Goal: Task Accomplishment & Management: Manage account settings

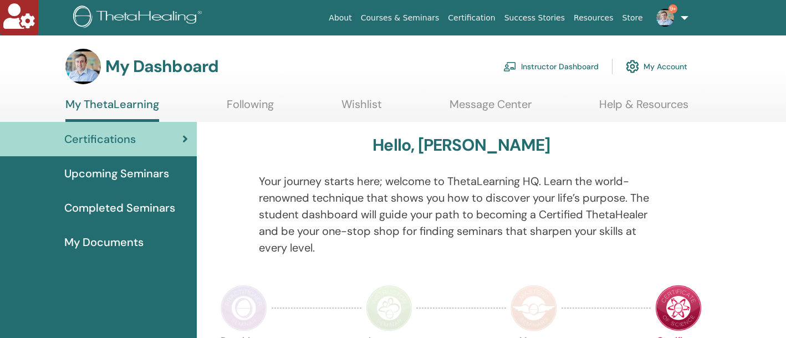
click at [540, 64] on link "Instructor Dashboard" at bounding box center [551, 66] width 95 height 24
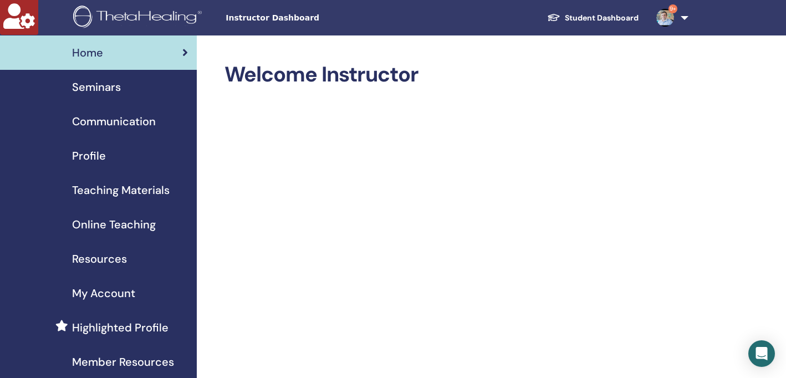
click at [106, 95] on link "Seminars" at bounding box center [98, 87] width 197 height 34
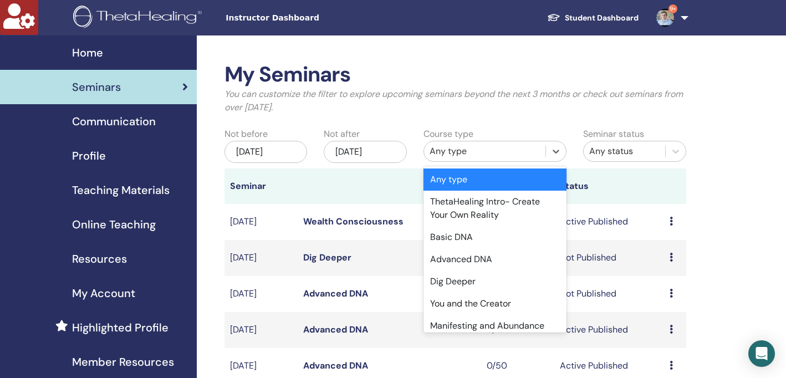
click at [451, 148] on div "Any type" at bounding box center [485, 151] width 110 height 13
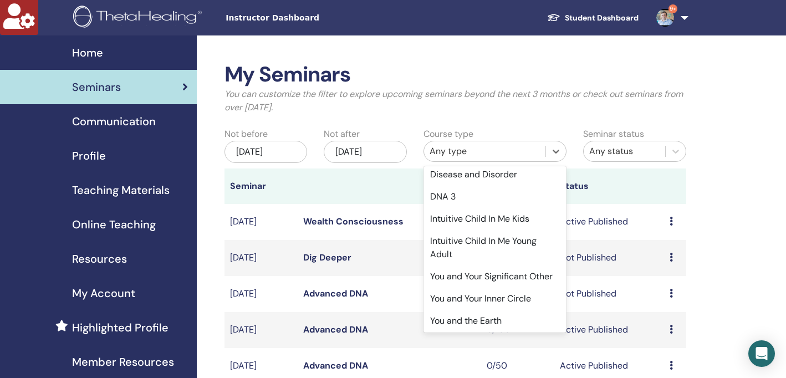
scroll to position [375, 0]
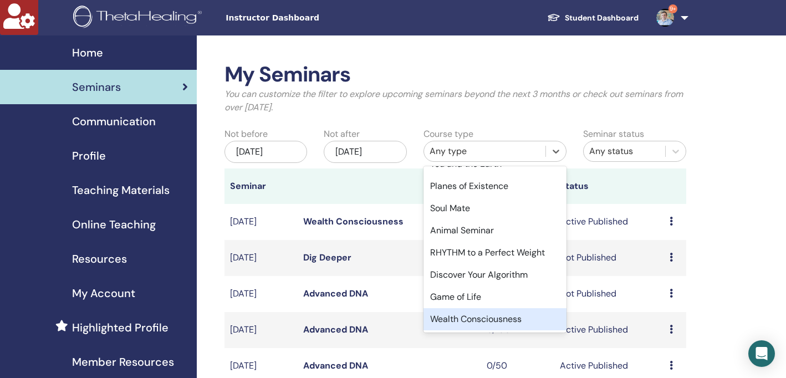
click at [458, 319] on div "Wealth Consciousness" at bounding box center [495, 319] width 143 height 22
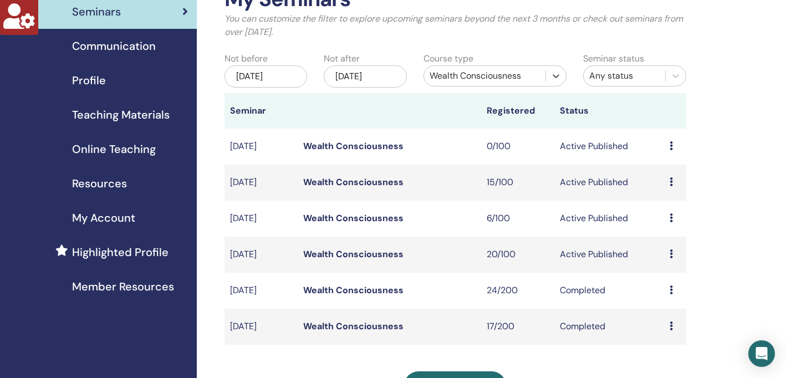
scroll to position [76, 0]
click at [368, 249] on link "Wealth Consciousness" at bounding box center [353, 254] width 100 height 12
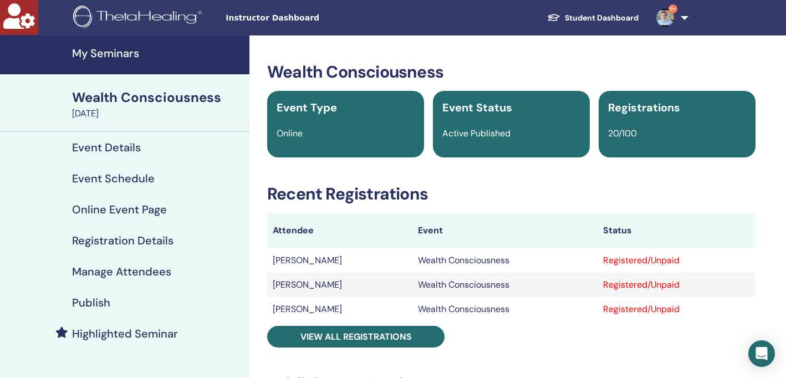
click at [120, 272] on h4 "Manage Attendees" at bounding box center [121, 271] width 99 height 13
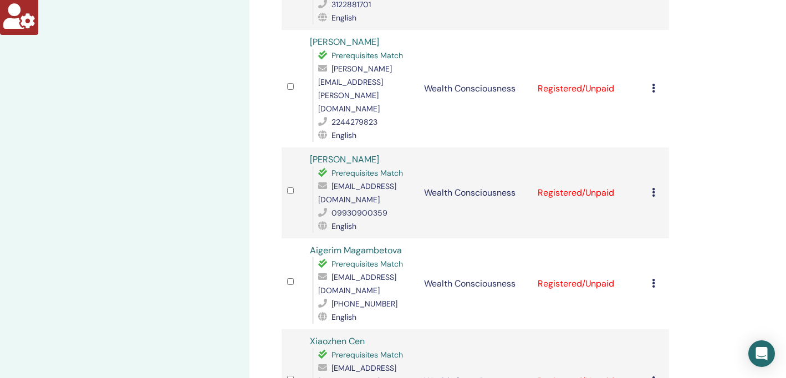
scroll to position [556, 0]
click at [654, 278] on icon at bounding box center [653, 282] width 3 height 9
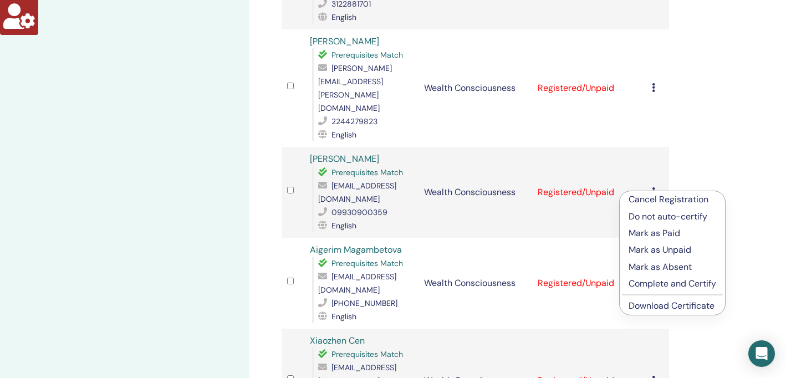
click at [678, 200] on p "Cancel Registration" at bounding box center [673, 199] width 88 height 13
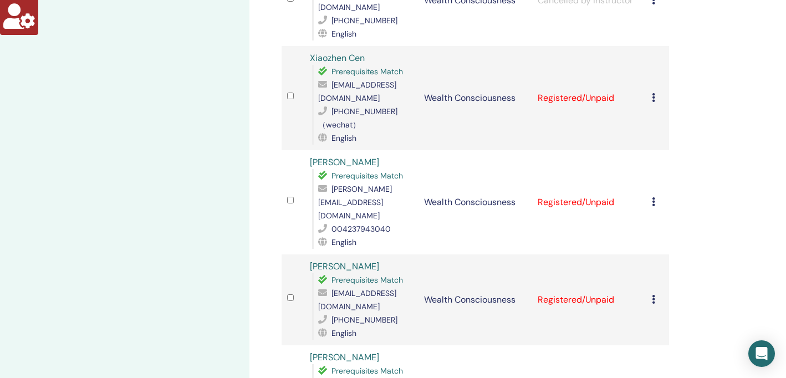
scroll to position [847, 0]
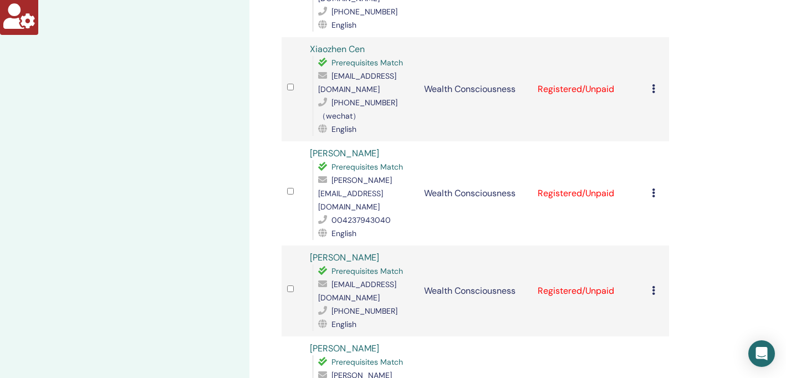
click at [649, 246] on td "Cancel Registration Do not auto-certify Mark as Paid Mark as Unpaid Mark as Abs…" at bounding box center [658, 291] width 23 height 91
click at [653, 286] on icon at bounding box center [653, 290] width 3 height 9
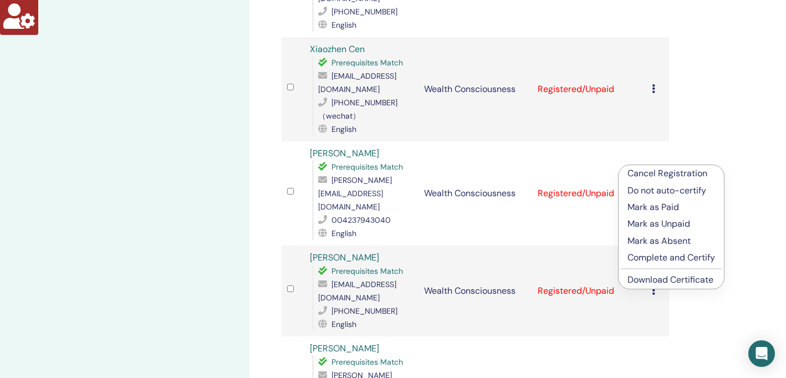
click at [661, 174] on p "Cancel Registration" at bounding box center [672, 173] width 88 height 13
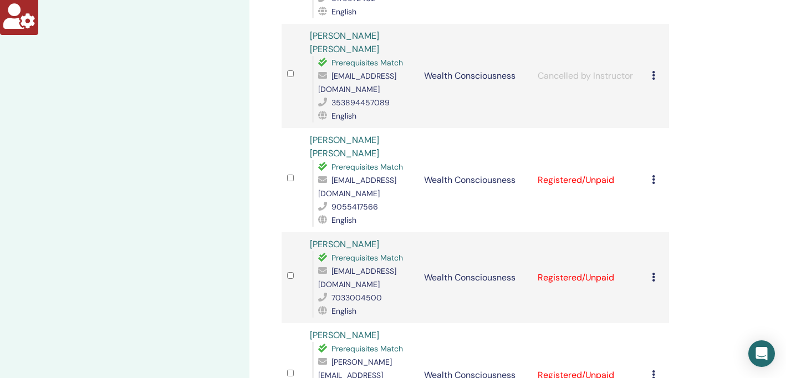
scroll to position [1269, 0]
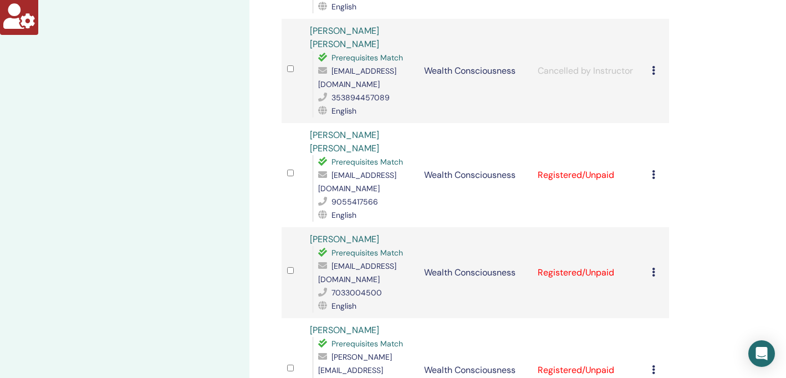
click at [654, 365] on icon at bounding box center [653, 369] width 3 height 9
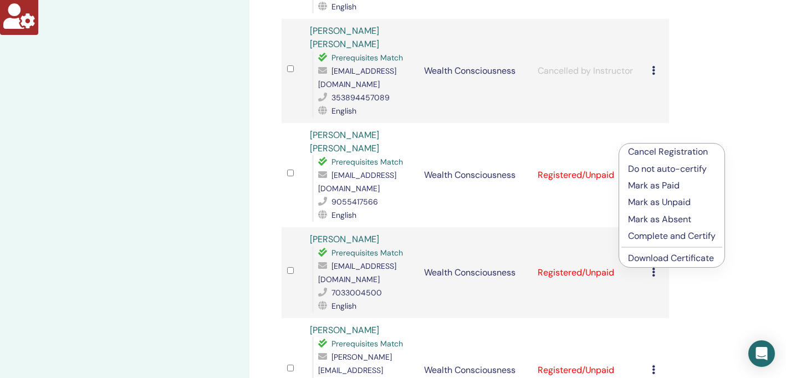
click at [662, 150] on p "Cancel Registration" at bounding box center [672, 151] width 88 height 13
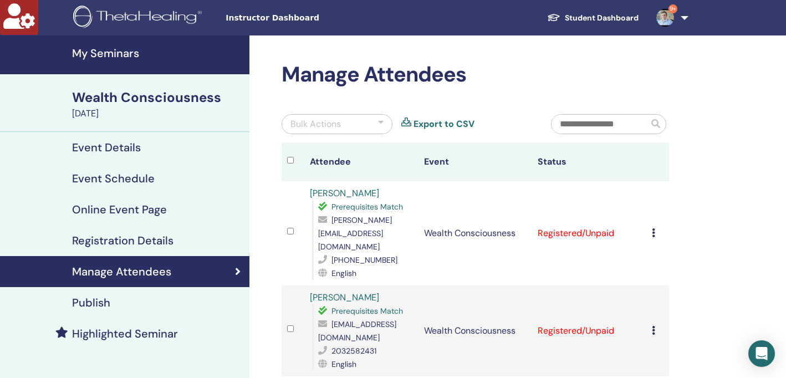
click at [380, 119] on div at bounding box center [381, 124] width 6 height 13
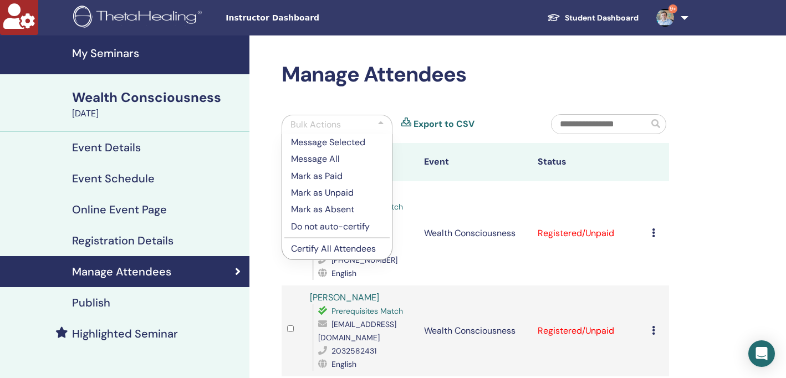
click at [520, 257] on td "Wealth Consciousness" at bounding box center [476, 233] width 114 height 104
click at [377, 124] on div "Bulk Actions" at bounding box center [337, 124] width 111 height 19
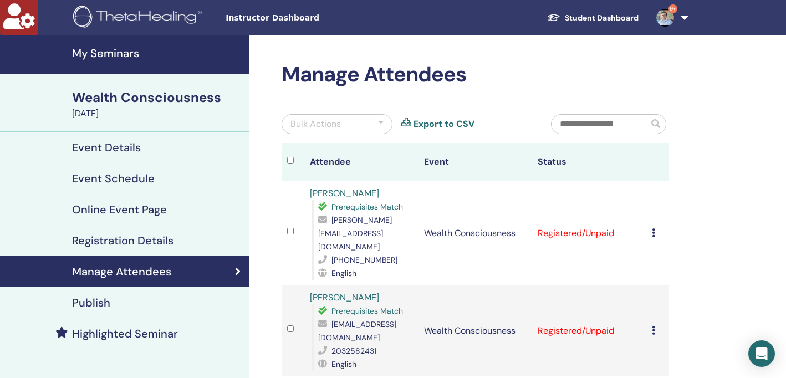
click at [383, 126] on div at bounding box center [381, 124] width 6 height 13
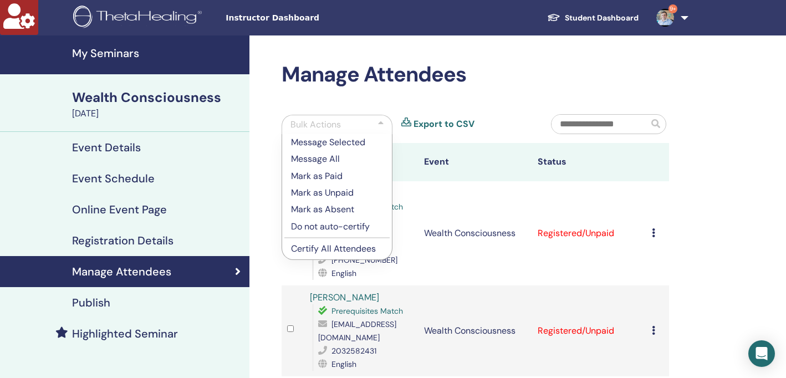
click at [327, 247] on p "Certify All Attendees" at bounding box center [337, 248] width 92 height 13
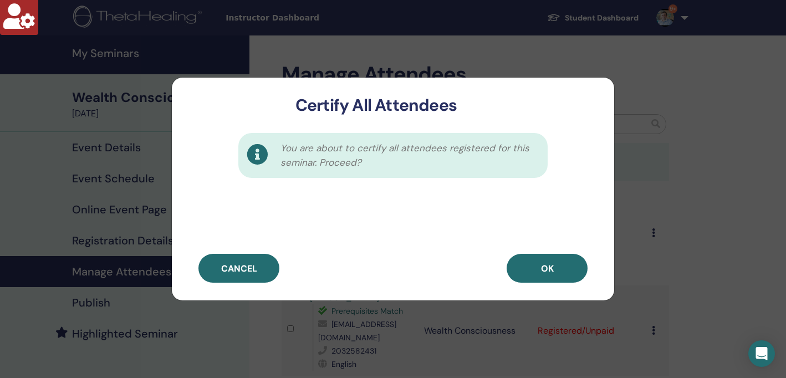
click at [560, 272] on button "OK" at bounding box center [547, 268] width 81 height 29
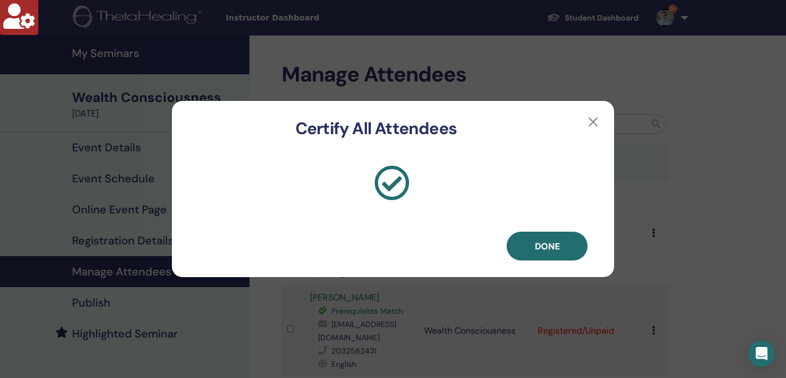
click at [555, 241] on span "Done" at bounding box center [547, 247] width 25 height 12
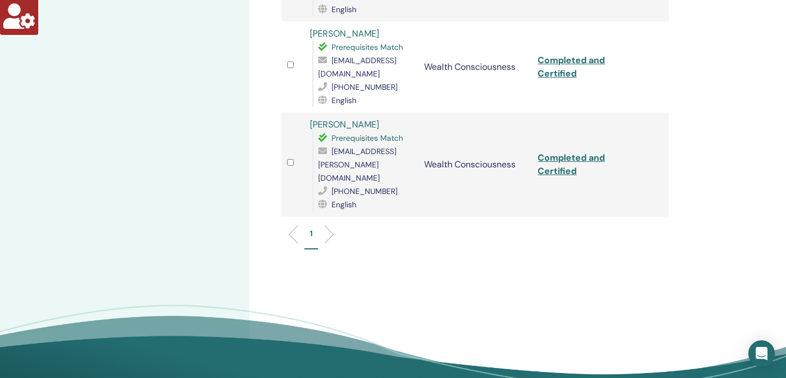
scroll to position [1962, 0]
